Goal: Transaction & Acquisition: Download file/media

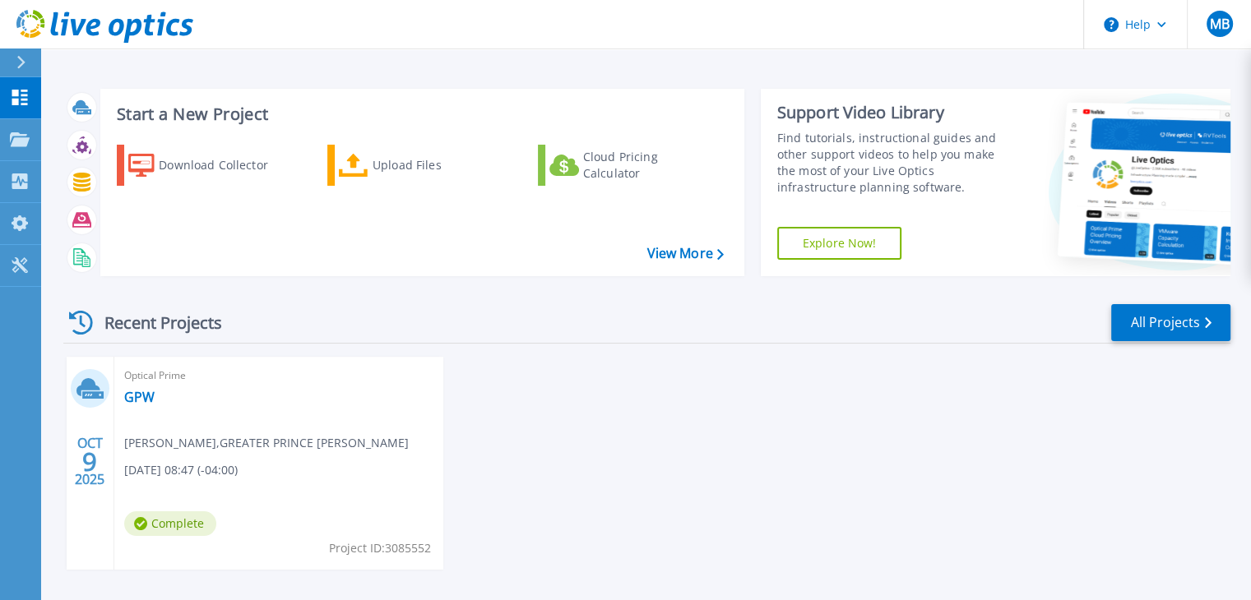
click at [211, 450] on span "[PERSON_NAME] , GREATER PRINCE [PERSON_NAME]" at bounding box center [266, 443] width 285 height 18
click at [262, 488] on div "Optical Prime GPW [PERSON_NAME] , GREATER PRINCE [PERSON_NAME] [DATE] 08:47 (-0…" at bounding box center [278, 463] width 329 height 213
click at [631, 386] on div "[DATE] Optical Prime GPW [PERSON_NAME] , GREATER PRINCE [PERSON_NAME] [DATE] 08…" at bounding box center [640, 479] width 1180 height 246
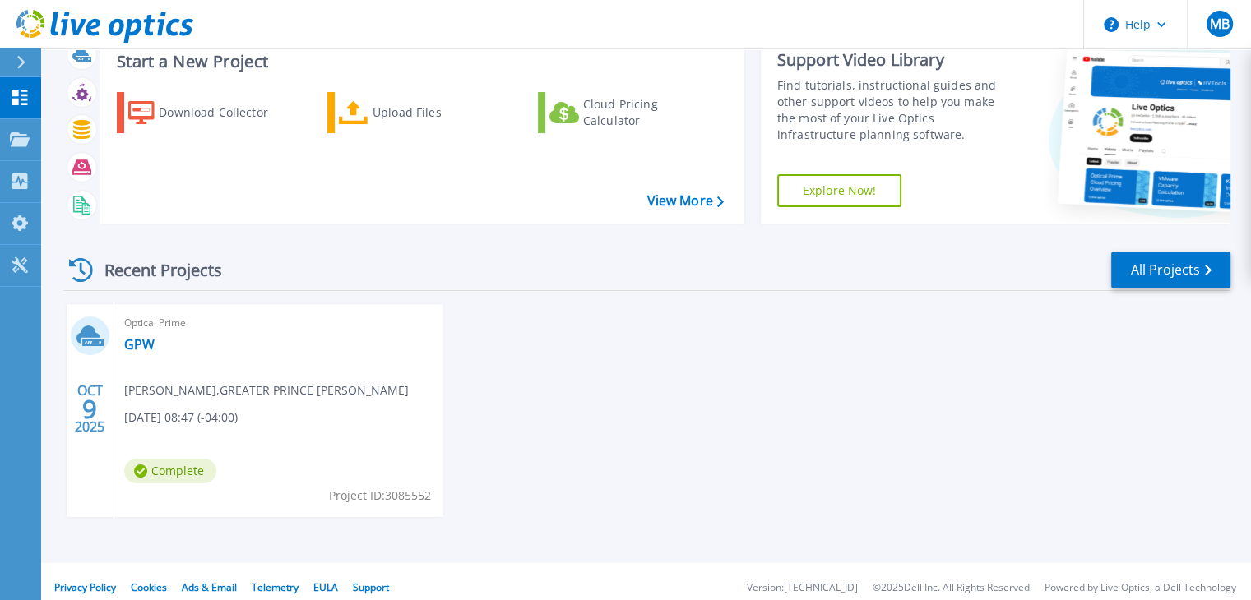
click at [239, 387] on span "[PERSON_NAME] , GREATER PRINCE [PERSON_NAME]" at bounding box center [266, 391] width 285 height 18
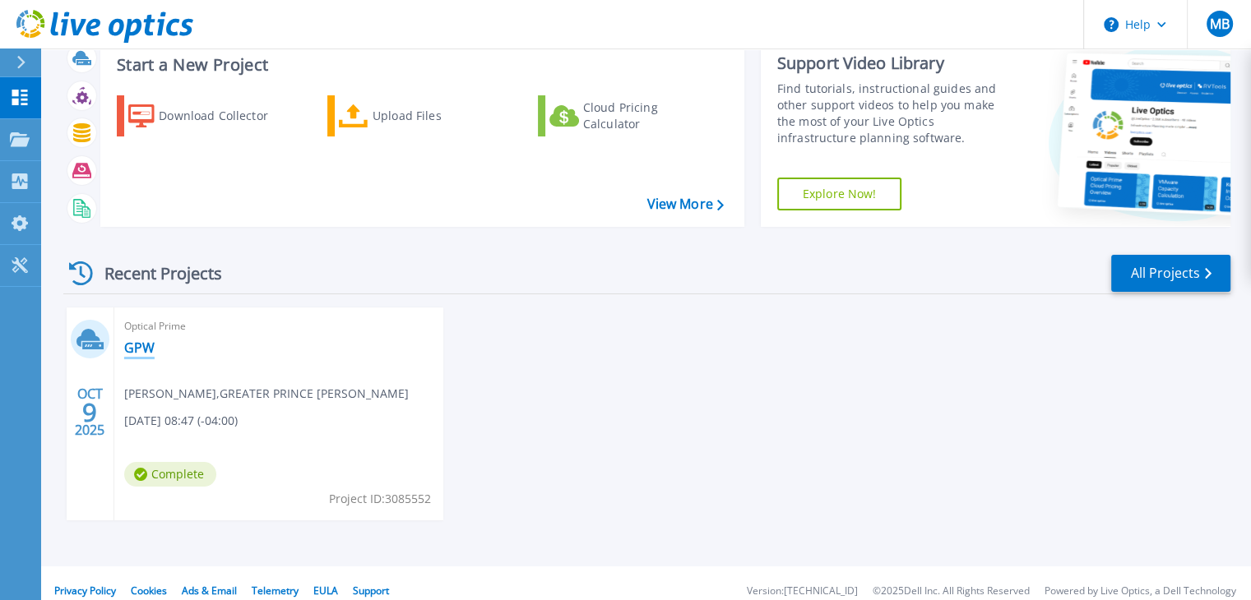
click at [135, 353] on link "GPW" at bounding box center [139, 348] width 30 height 16
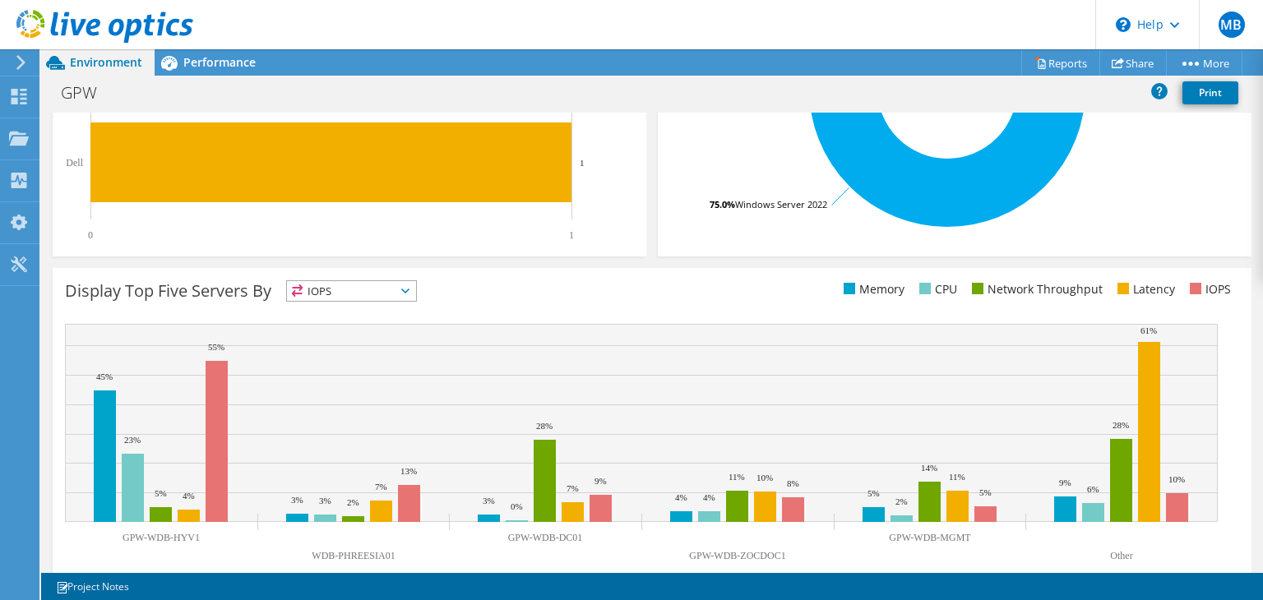
scroll to position [497, 0]
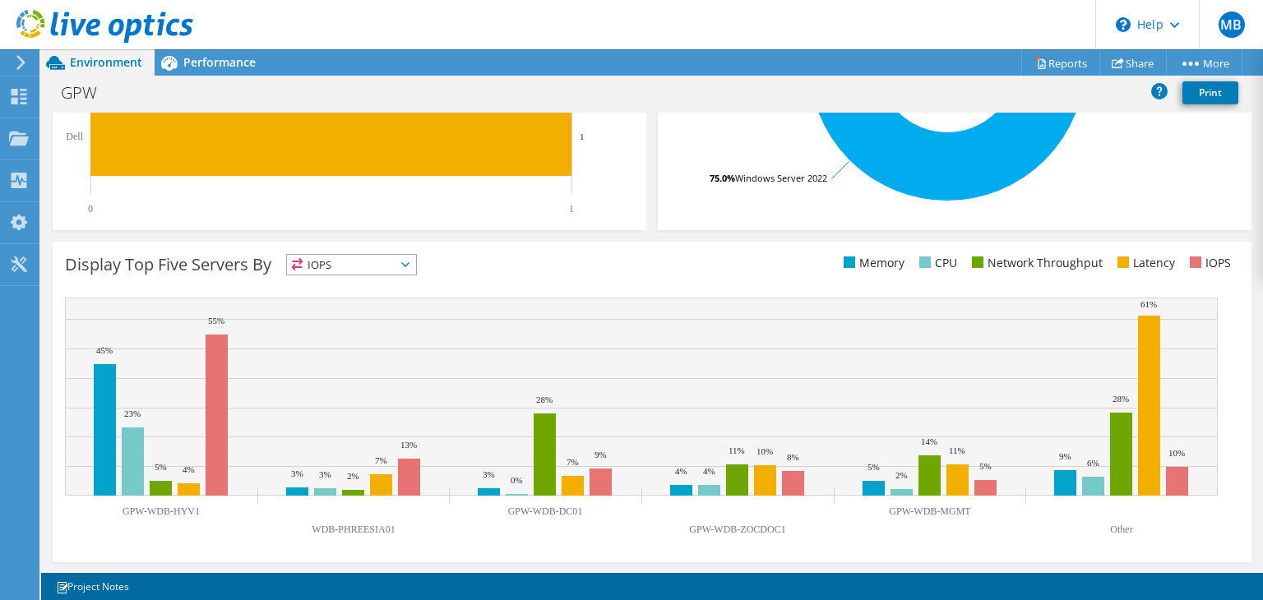
click at [405, 262] on icon at bounding box center [405, 264] width 8 height 5
click at [375, 323] on li "CPU" at bounding box center [351, 332] width 129 height 23
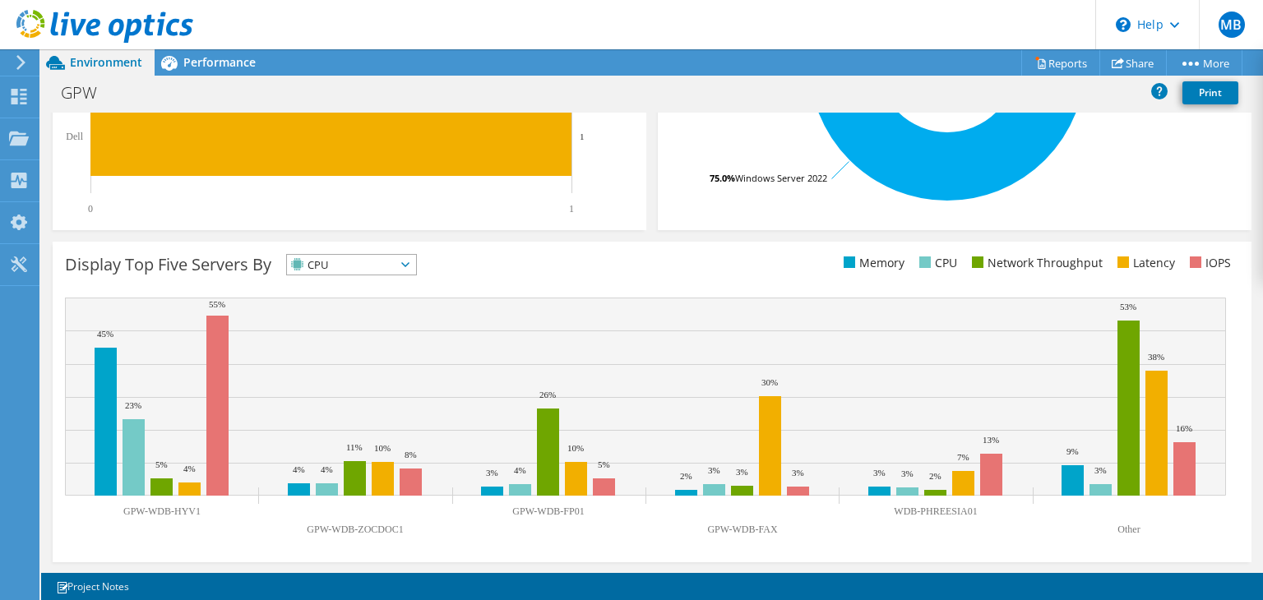
click at [396, 264] on span "CPU" at bounding box center [341, 265] width 109 height 20
click at [540, 273] on div "Display Top Five Servers By CPU IOPS" at bounding box center [358, 267] width 587 height 27
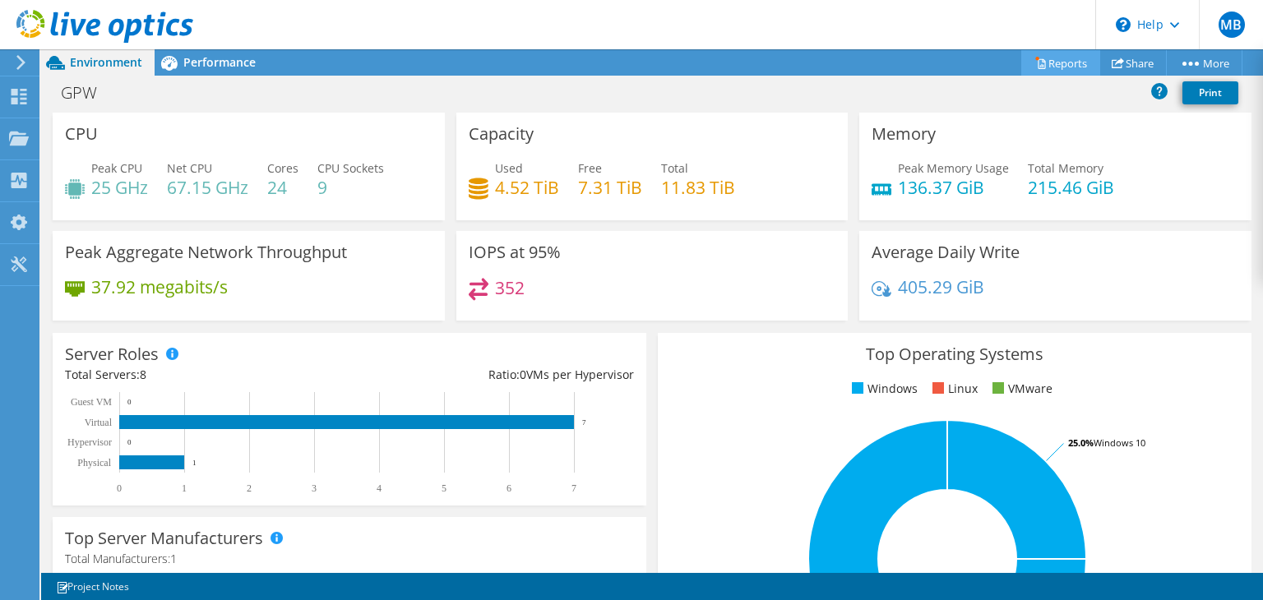
scroll to position [609, 0]
click at [1043, 71] on link "Reports" at bounding box center [1061, 62] width 79 height 25
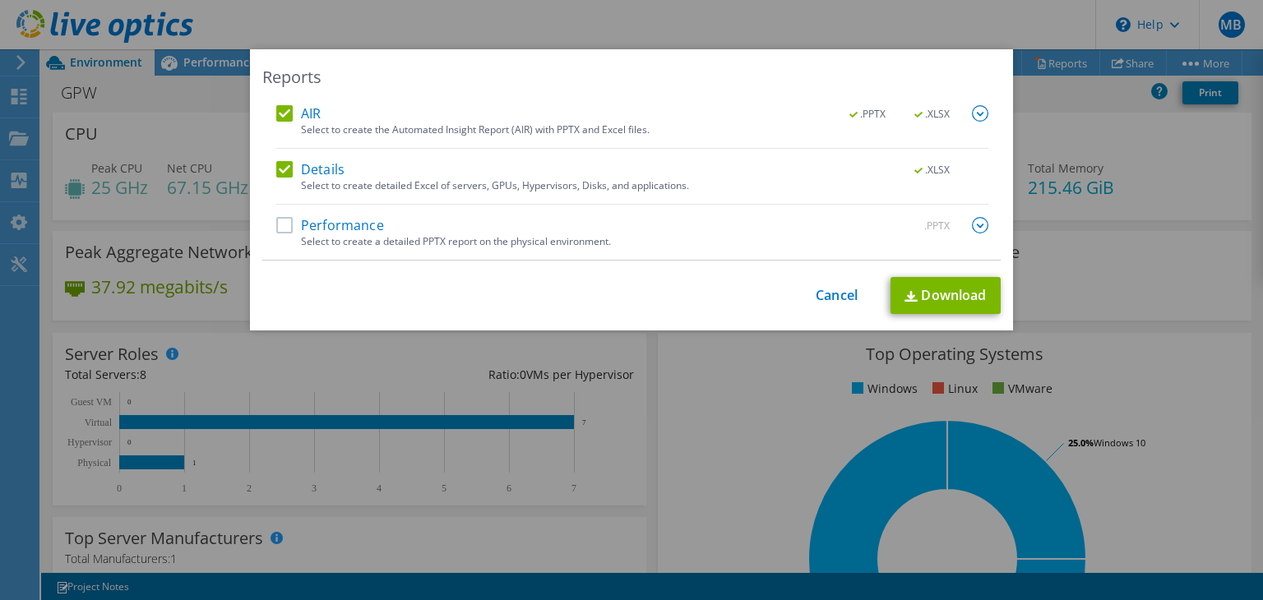
drag, startPoint x: 299, startPoint y: 114, endPoint x: 319, endPoint y: 113, distance: 19.8
click at [302, 114] on label "AIR" at bounding box center [298, 113] width 44 height 16
click at [0, 0] on input "AIR" at bounding box center [0, 0] width 0 height 0
click at [296, 109] on label "AIR" at bounding box center [298, 113] width 44 height 16
click at [0, 0] on input "AIR" at bounding box center [0, 0] width 0 height 0
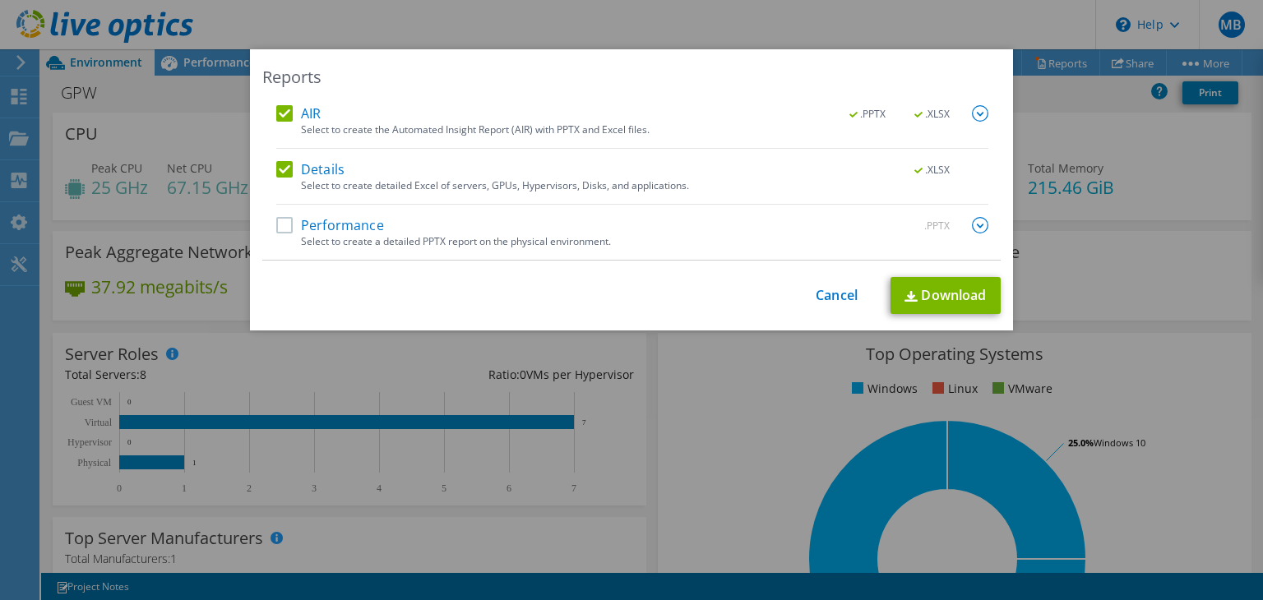
click at [276, 232] on label "Performance" at bounding box center [330, 225] width 108 height 16
click at [0, 0] on input "Performance" at bounding box center [0, 0] width 0 height 0
click at [279, 231] on label "Performance" at bounding box center [330, 225] width 108 height 16
click at [0, 0] on input "Performance" at bounding box center [0, 0] width 0 height 0
click at [279, 231] on label "Performance" at bounding box center [330, 225] width 108 height 16
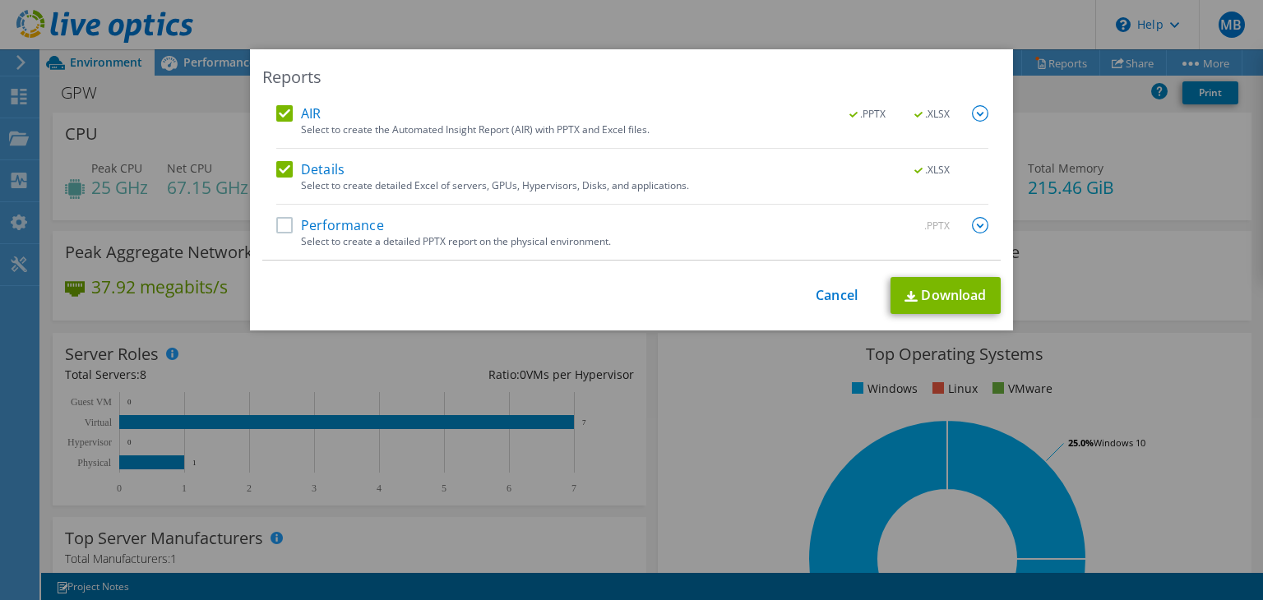
click at [0, 0] on input "Performance" at bounding box center [0, 0] width 0 height 0
click at [946, 302] on link "Download" at bounding box center [946, 295] width 110 height 37
